Goal: Communication & Community: Participate in discussion

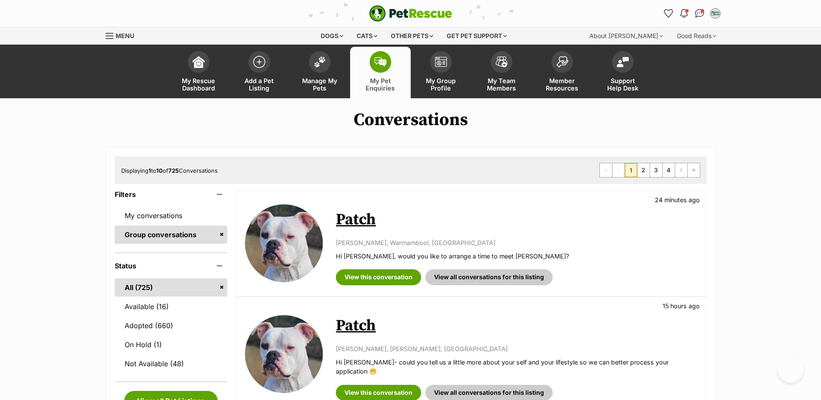
click at [385, 80] on span "My Pet Enquiries" at bounding box center [380, 84] width 39 height 15
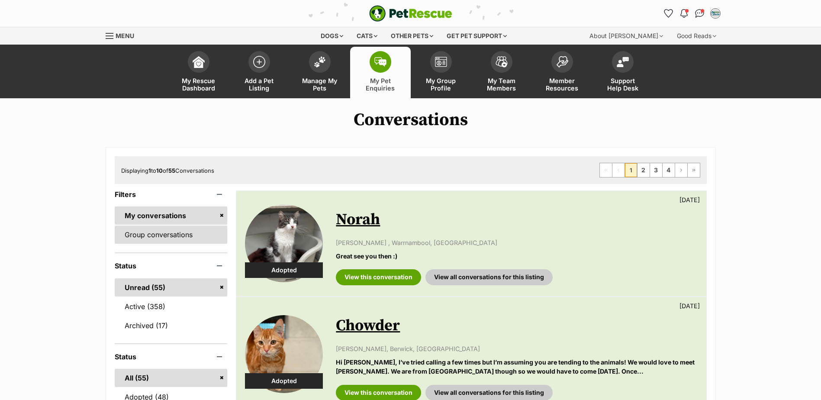
click at [155, 238] on link "Group conversations" at bounding box center [171, 235] width 113 height 18
